Goal: Find specific page/section: Find specific page/section

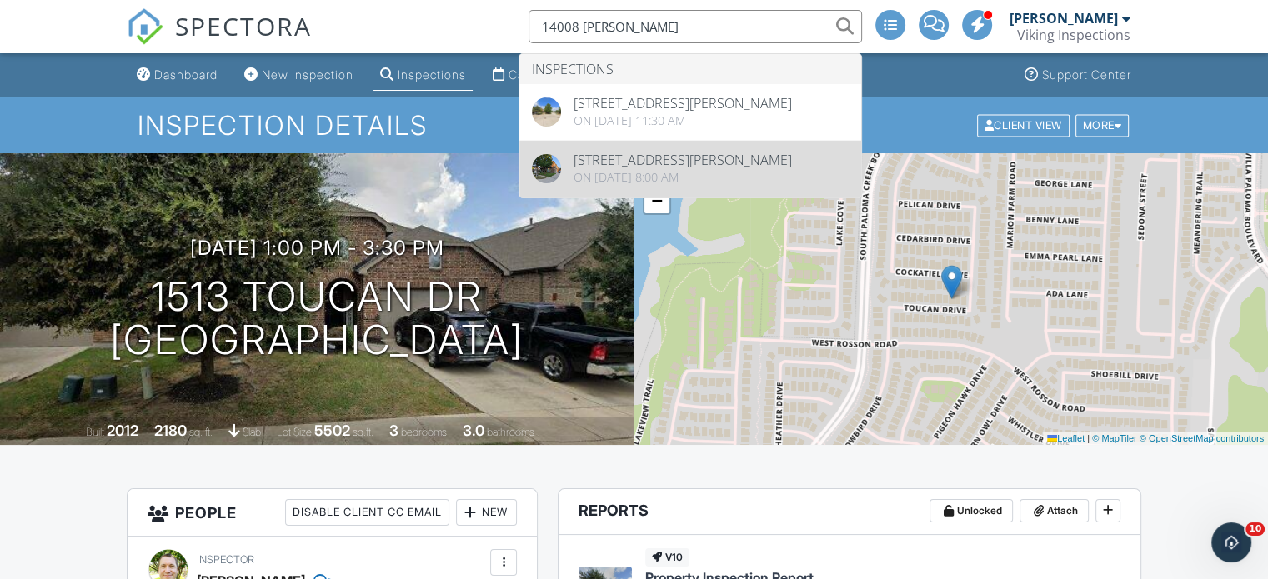
type input "14008 [PERSON_NAME]"
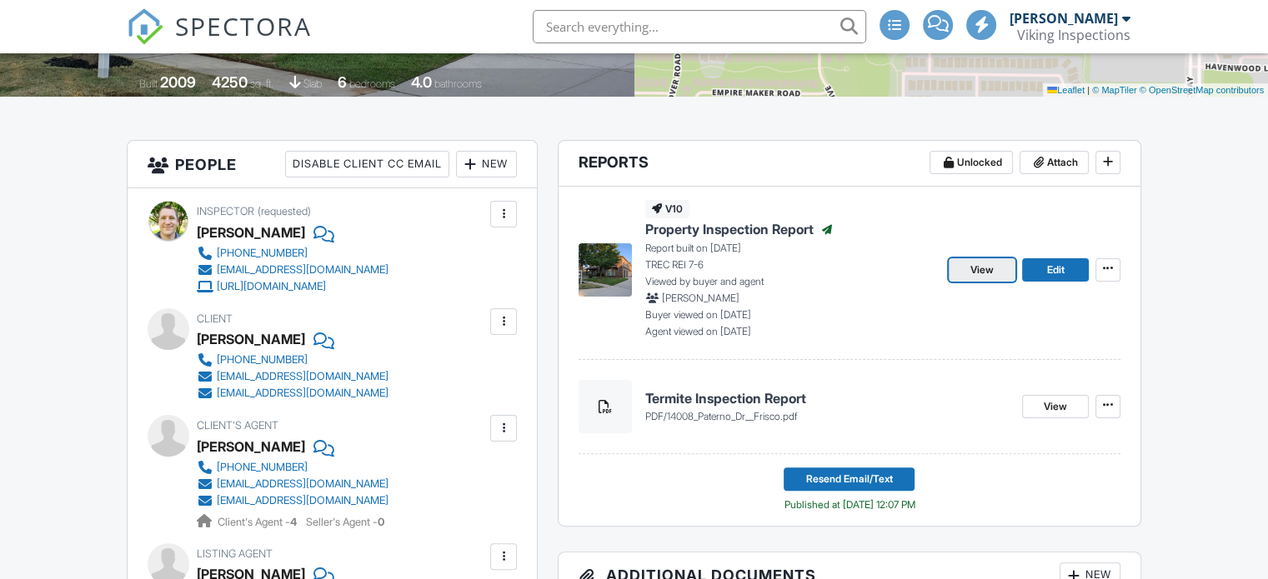
click at [994, 273] on span "View" at bounding box center [981, 270] width 23 height 17
